Goal: Transaction & Acquisition: Purchase product/service

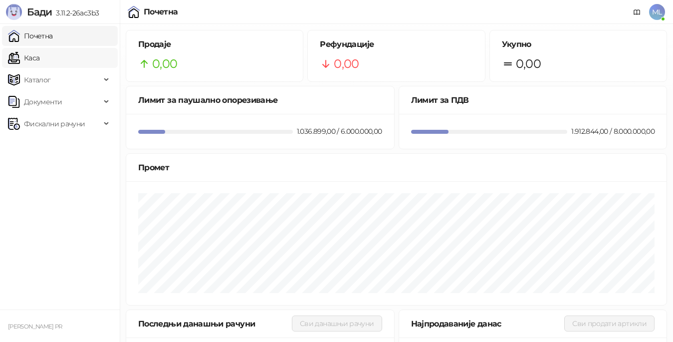
click at [39, 55] on link "Каса" at bounding box center [23, 58] width 31 height 20
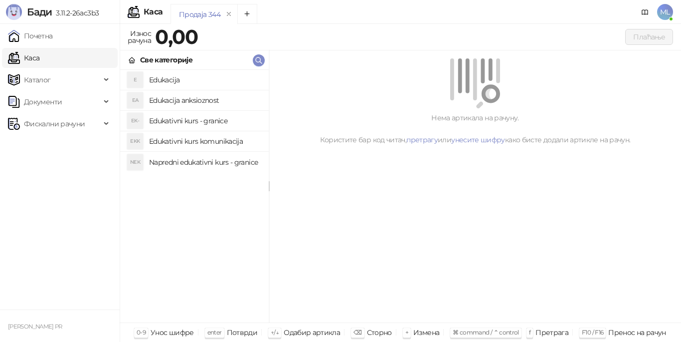
click at [159, 74] on h4 "Edukacija" at bounding box center [205, 80] width 112 height 16
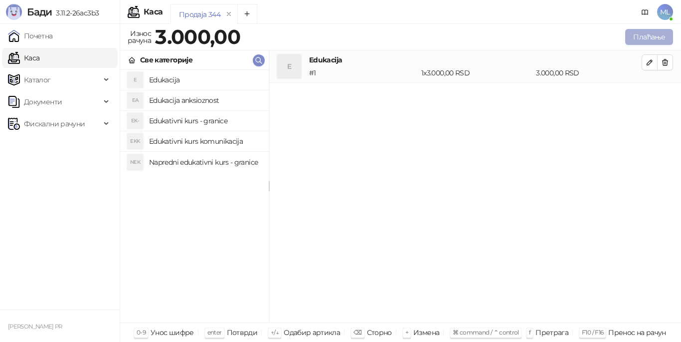
click at [640, 35] on button "Плаћање" at bounding box center [649, 37] width 48 height 16
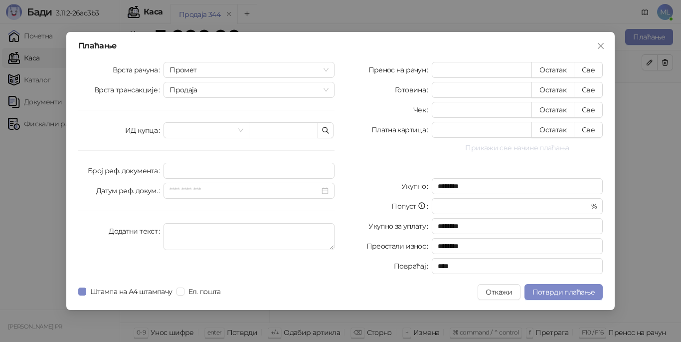
click at [590, 71] on button "Све" at bounding box center [588, 70] width 29 height 16
type input "****"
click at [561, 288] on span "Потврди плаћање" at bounding box center [564, 291] width 62 height 9
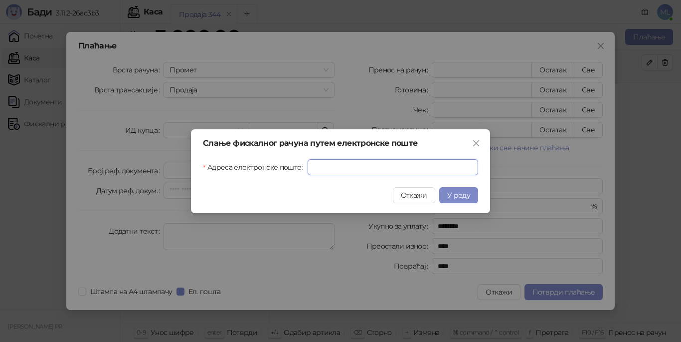
click at [357, 169] on input "Адреса електронске поште" at bounding box center [393, 167] width 171 height 16
type input "**********"
click at [459, 194] on span "У реду" at bounding box center [458, 194] width 23 height 9
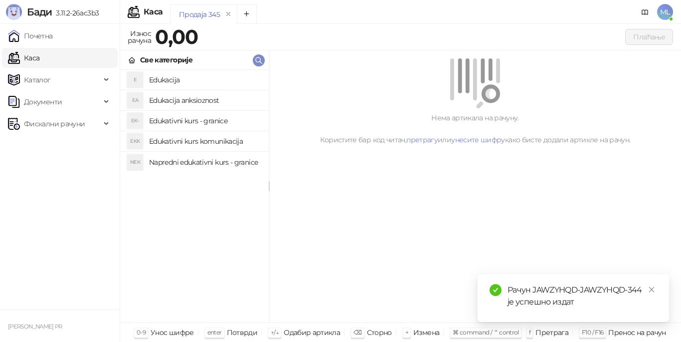
click at [187, 75] on h4 "Edukacija" at bounding box center [205, 80] width 112 height 16
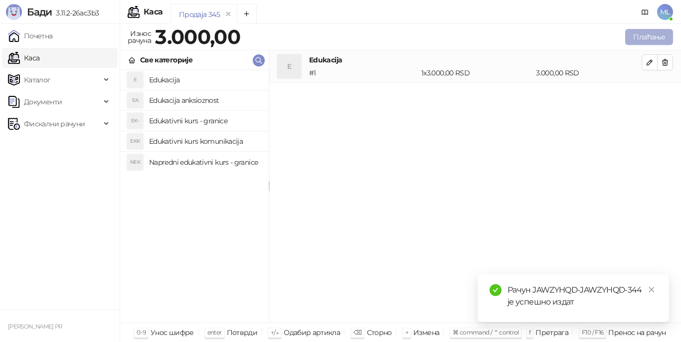
click at [638, 33] on button "Плаћање" at bounding box center [649, 37] width 48 height 16
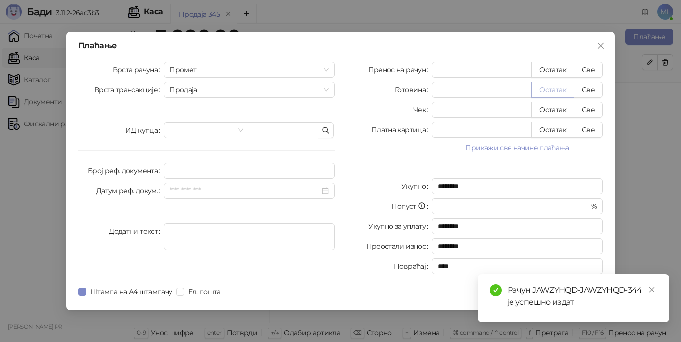
drag, startPoint x: 588, startPoint y: 69, endPoint x: 541, endPoint y: 85, distance: 50.0
click at [588, 69] on button "Све" at bounding box center [588, 70] width 29 height 16
type input "****"
click at [186, 290] on span "Ел. пошта" at bounding box center [205, 291] width 40 height 11
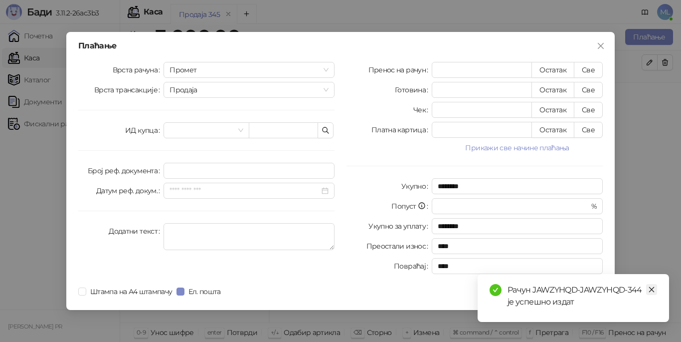
click at [651, 287] on icon "close" at bounding box center [651, 289] width 7 height 7
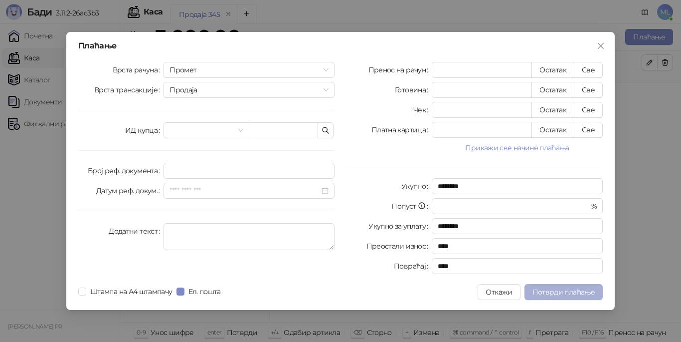
click at [595, 292] on button "Потврди плаћање" at bounding box center [564, 292] width 78 height 16
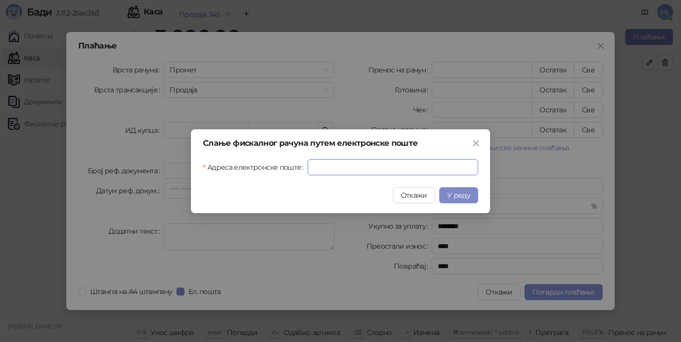
click at [359, 166] on input "Адреса електронске поште" at bounding box center [393, 167] width 171 height 16
type input "**********"
click at [467, 195] on span "У реду" at bounding box center [458, 194] width 23 height 9
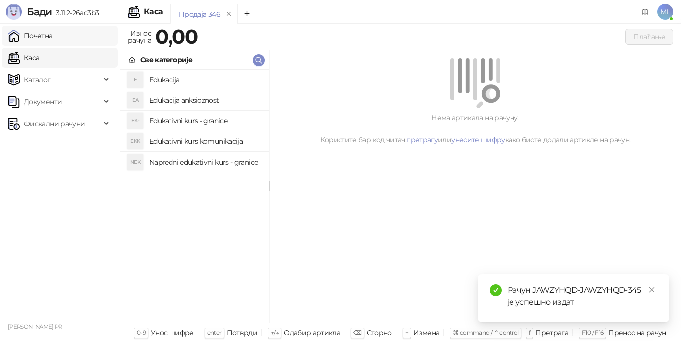
click at [53, 35] on link "Почетна" at bounding box center [30, 36] width 45 height 20
